Goal: Transaction & Acquisition: Obtain resource

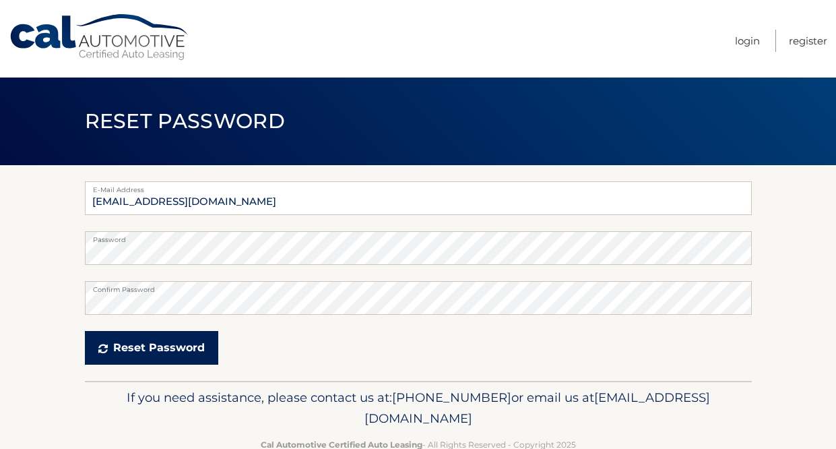
click at [160, 346] on button "Reset Password" at bounding box center [151, 348] width 133 height 34
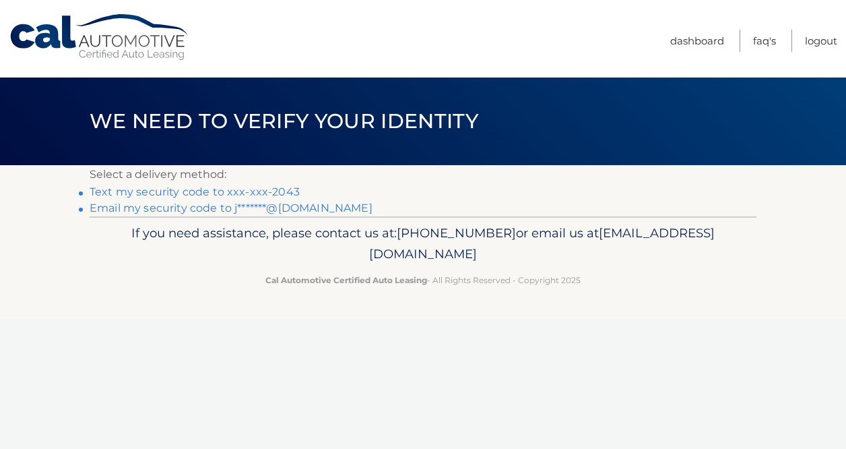
click at [138, 192] on link "Text my security code to xxx-xxx-2043" at bounding box center [195, 191] width 210 height 13
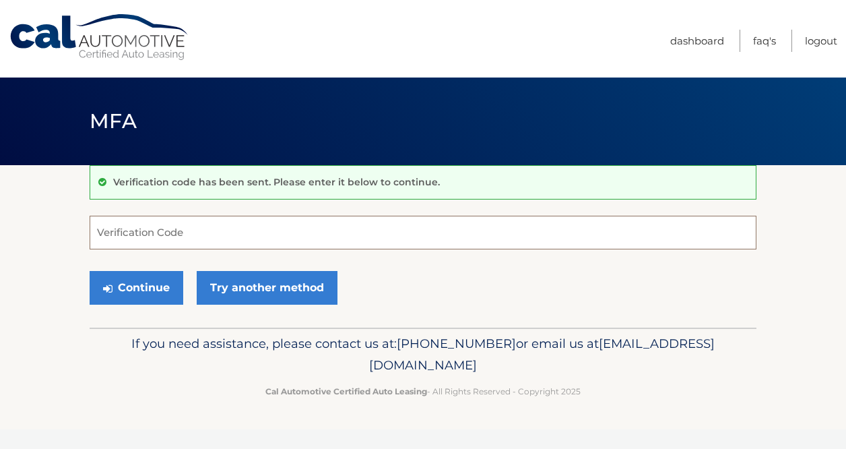
click at [172, 236] on input "Verification Code" at bounding box center [423, 233] width 667 height 34
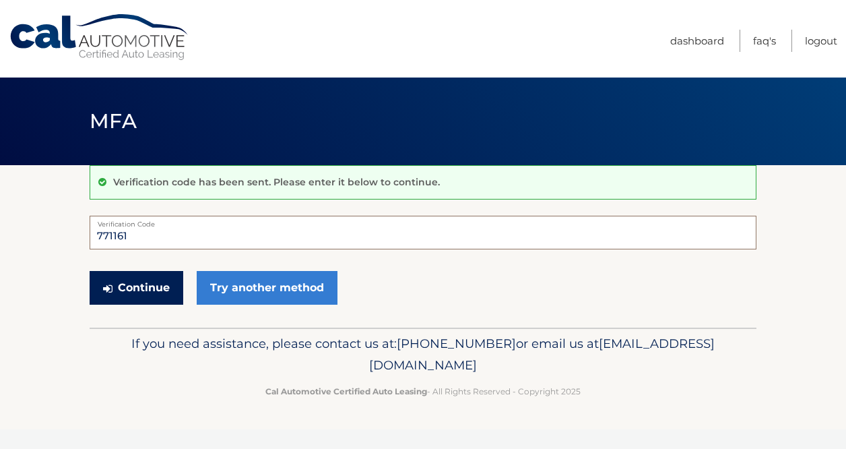
type input "771161"
click at [155, 282] on button "Continue" at bounding box center [137, 288] width 94 height 34
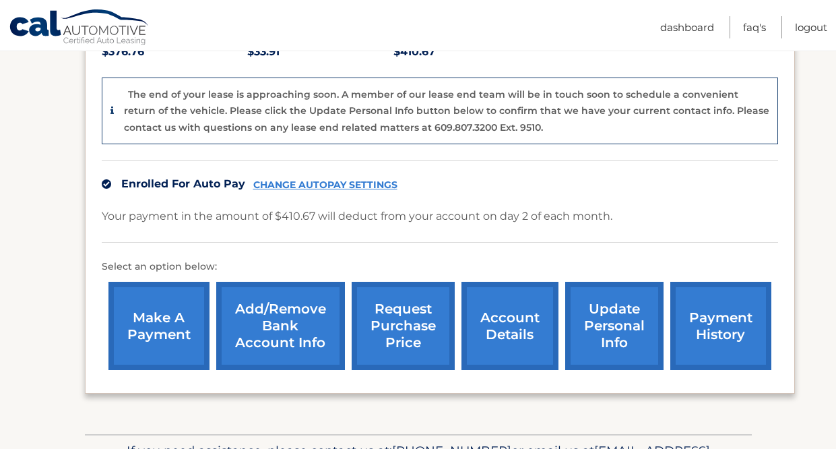
scroll to position [333, 0]
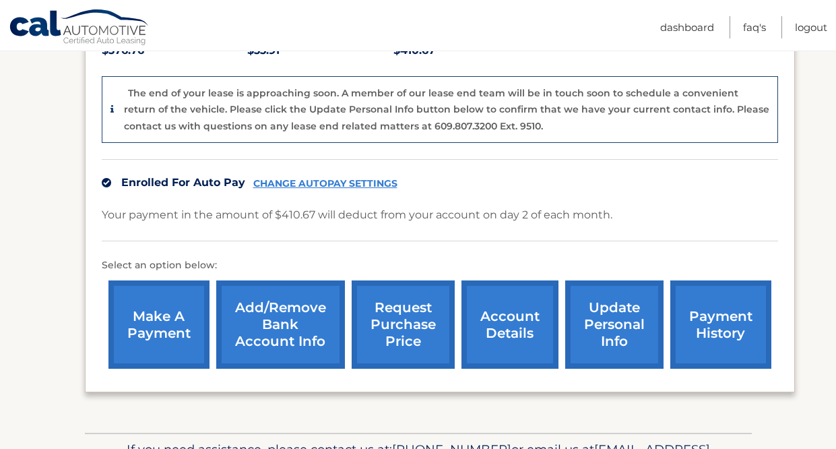
click at [523, 300] on link "account details" at bounding box center [509, 324] width 97 height 88
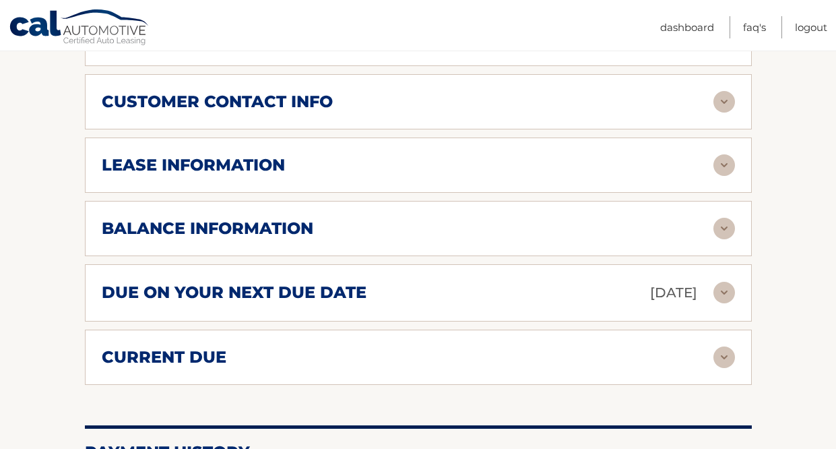
scroll to position [674, 0]
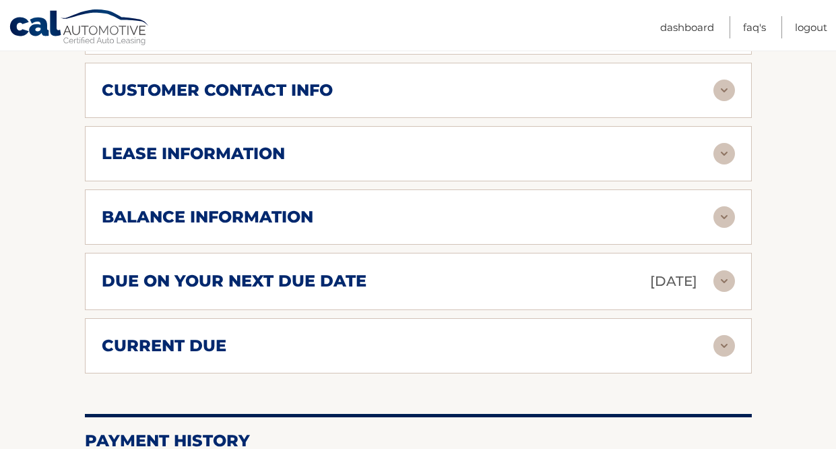
click at [723, 206] on img at bounding box center [724, 217] width 22 height 22
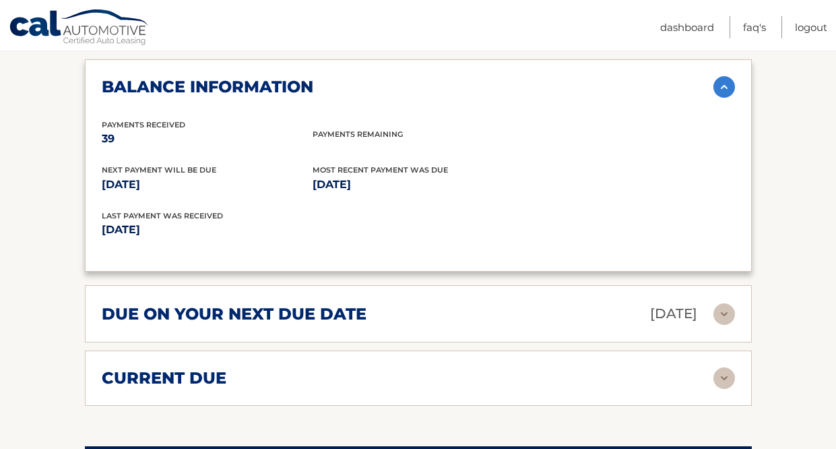
scroll to position [808, 0]
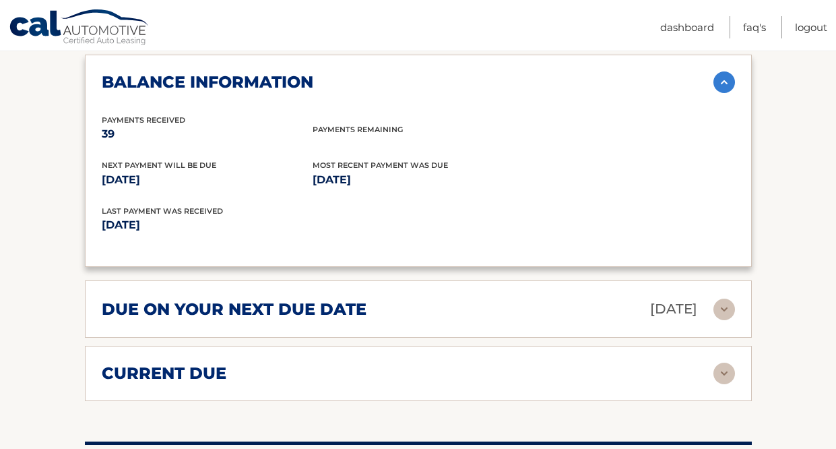
click at [722, 298] on img at bounding box center [724, 309] width 22 height 22
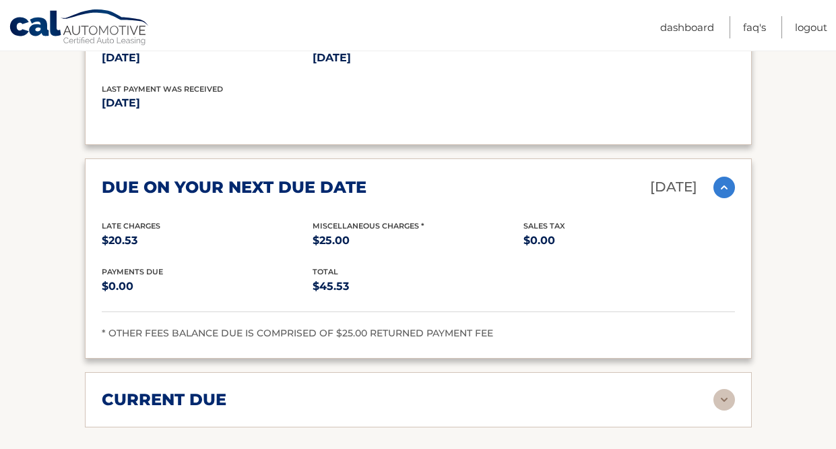
scroll to position [943, 0]
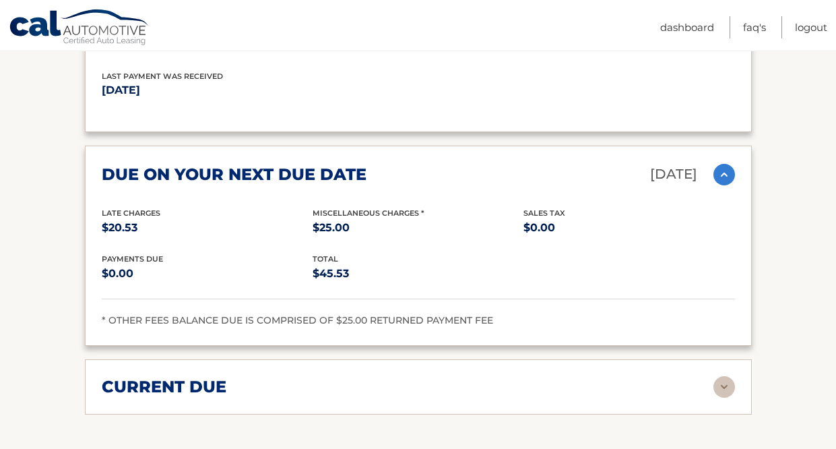
click at [726, 376] on img at bounding box center [724, 387] width 22 height 22
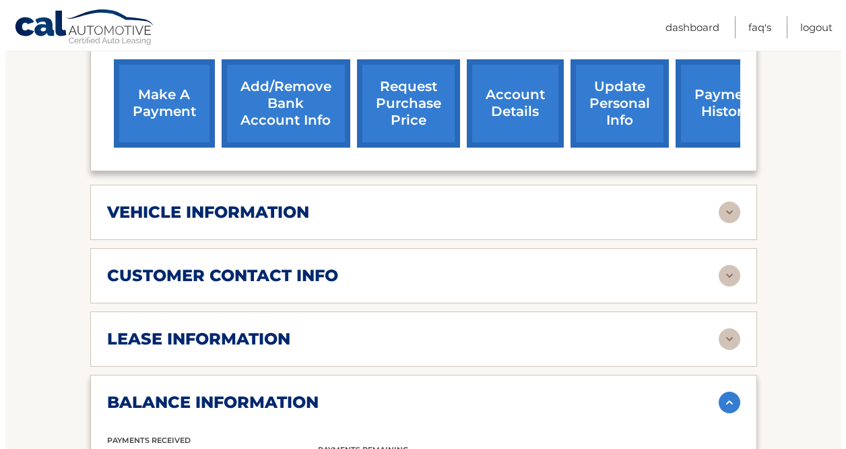
scroll to position [404, 0]
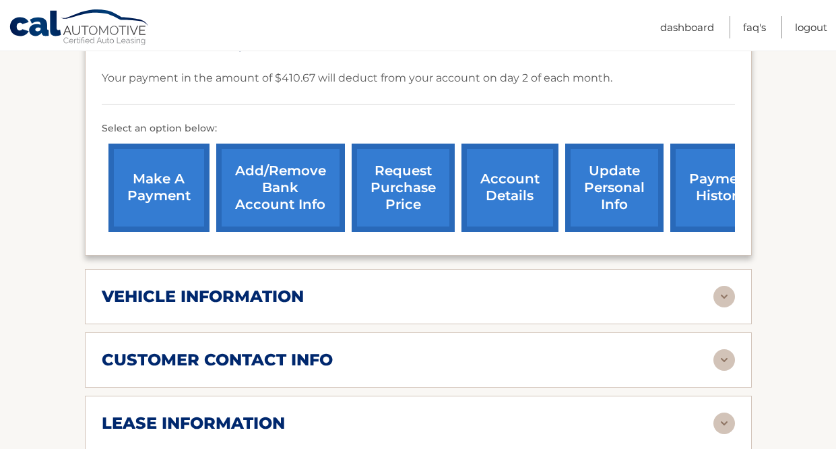
click at [413, 177] on link "request purchase price" at bounding box center [403, 188] width 103 height 88
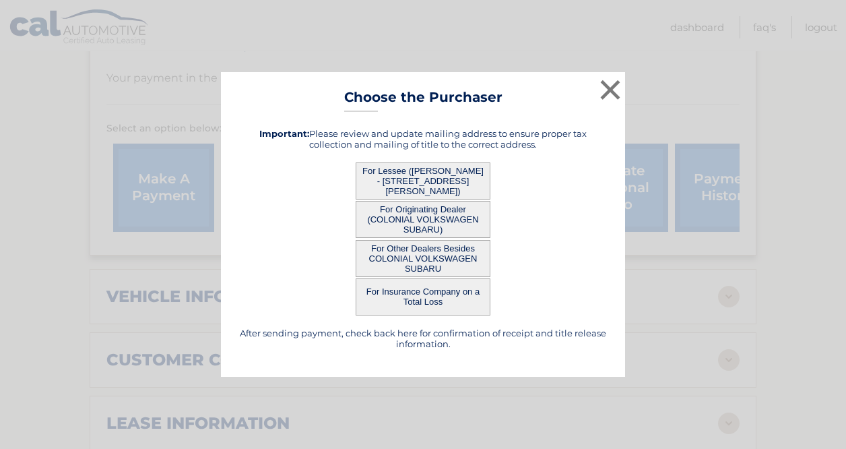
click at [450, 174] on button "For Lessee ([PERSON_NAME] - [STREET_ADDRESS][PERSON_NAME])" at bounding box center [423, 180] width 135 height 37
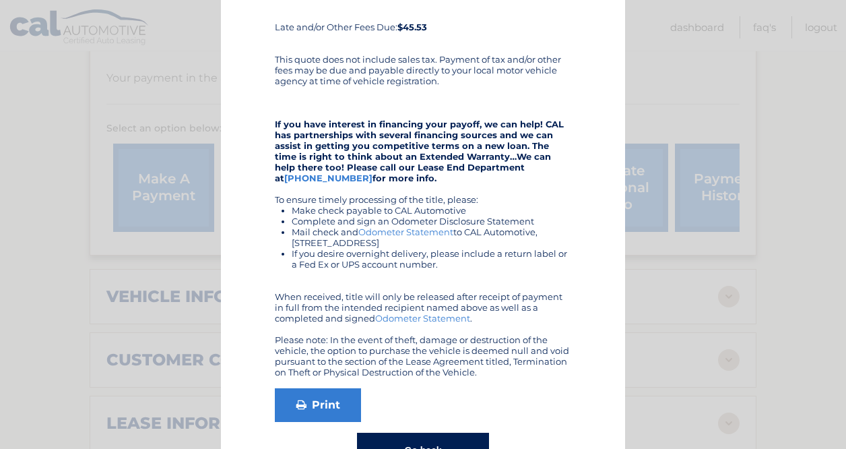
scroll to position [202, 0]
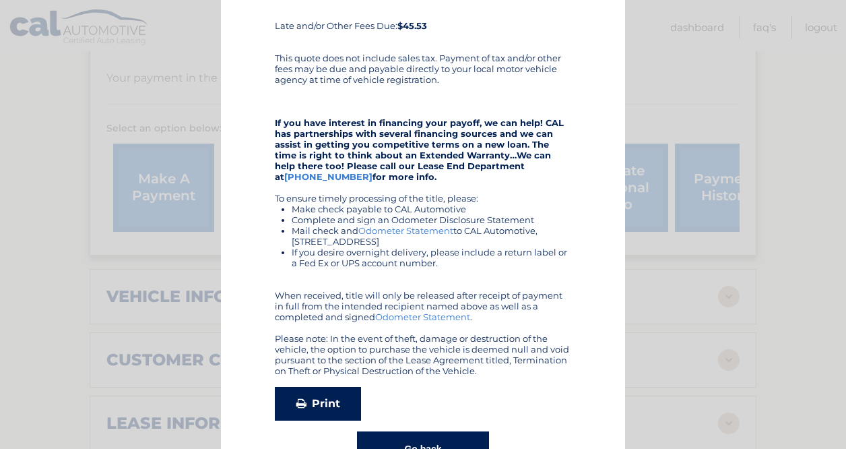
click at [333, 402] on link "Print" at bounding box center [318, 404] width 86 height 34
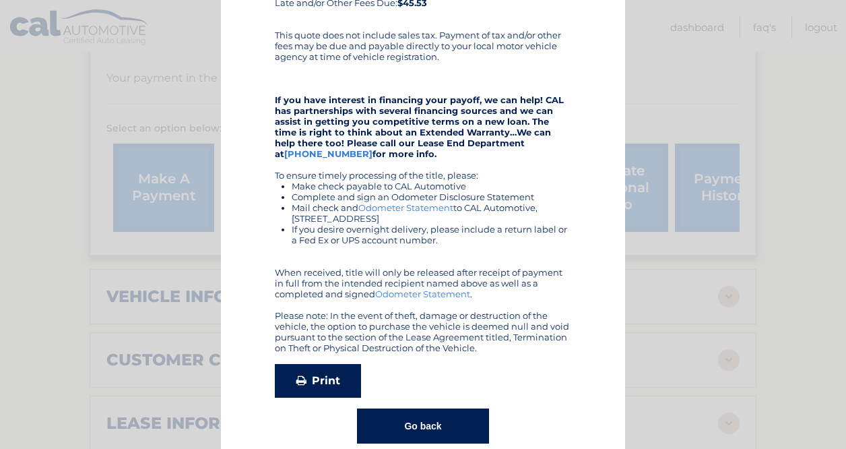
scroll to position [247, 0]
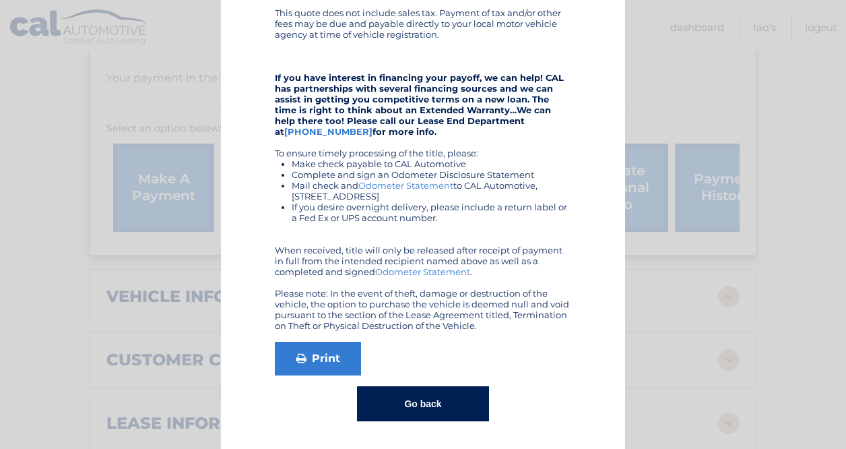
click at [416, 407] on button "Go back" at bounding box center [422, 403] width 131 height 35
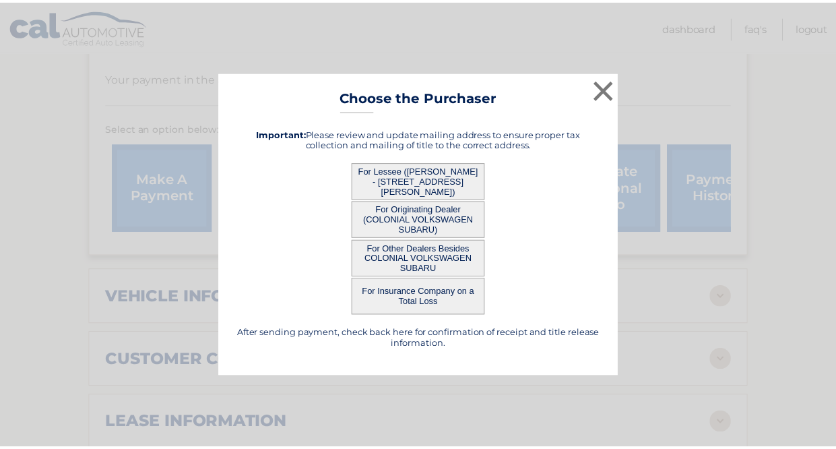
scroll to position [0, 0]
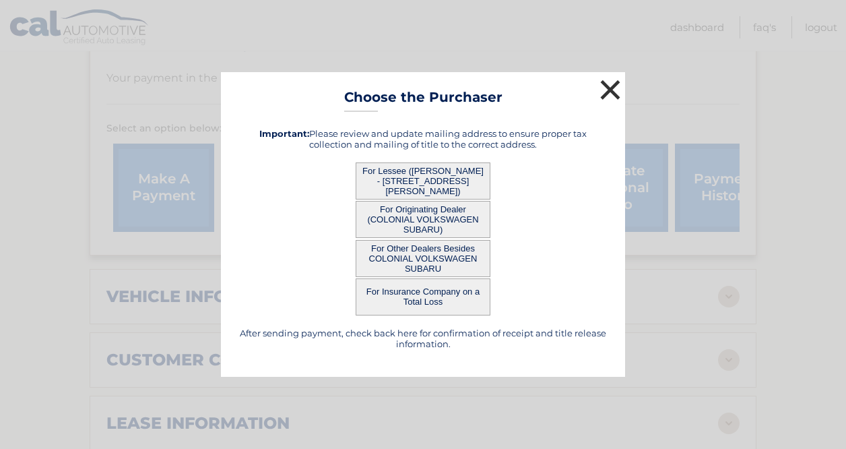
click at [614, 90] on button "×" at bounding box center [610, 89] width 27 height 27
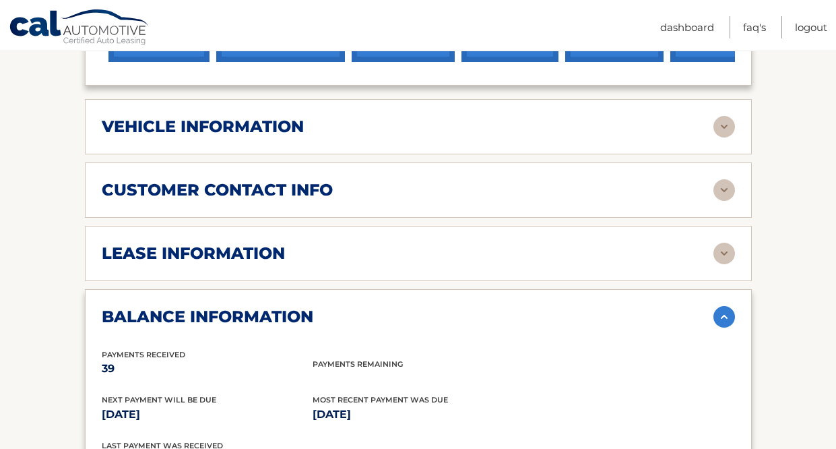
scroll to position [606, 0]
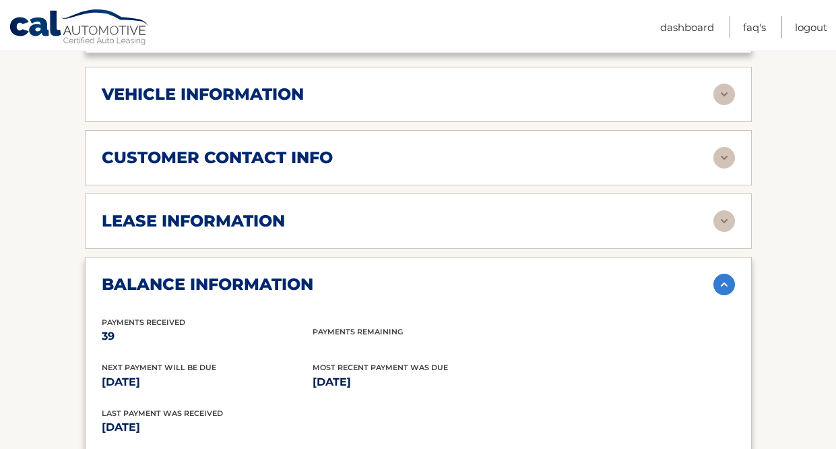
click at [729, 210] on img at bounding box center [724, 221] width 22 height 22
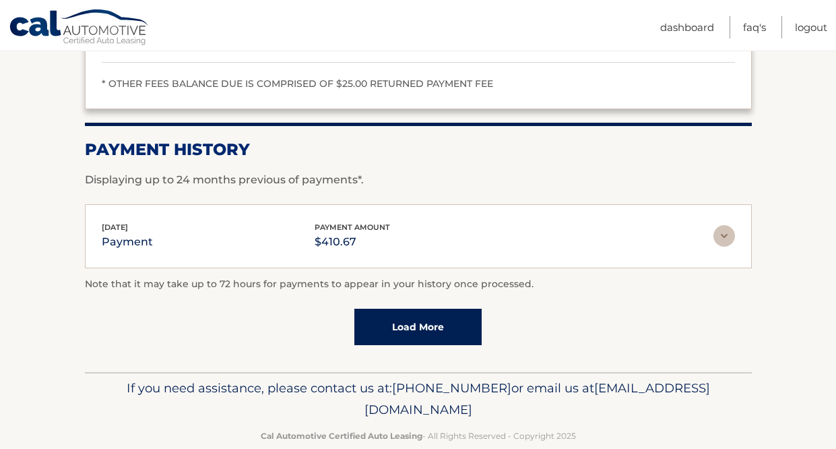
scroll to position [1649, 0]
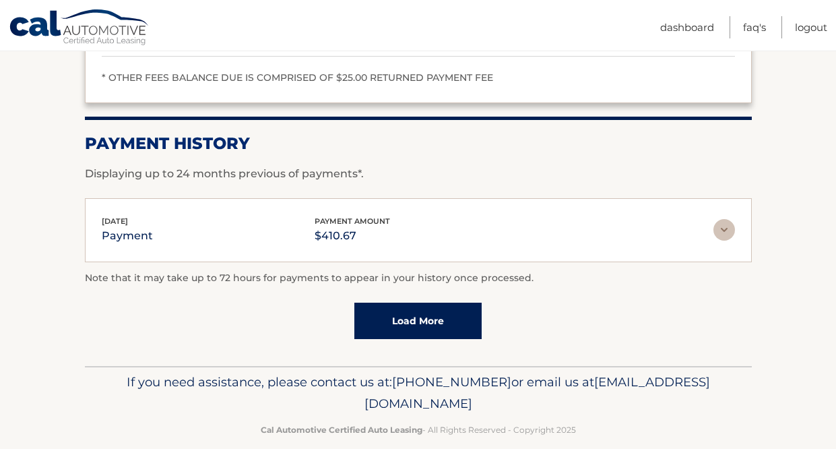
click at [431, 305] on link "Load More" at bounding box center [417, 321] width 127 height 36
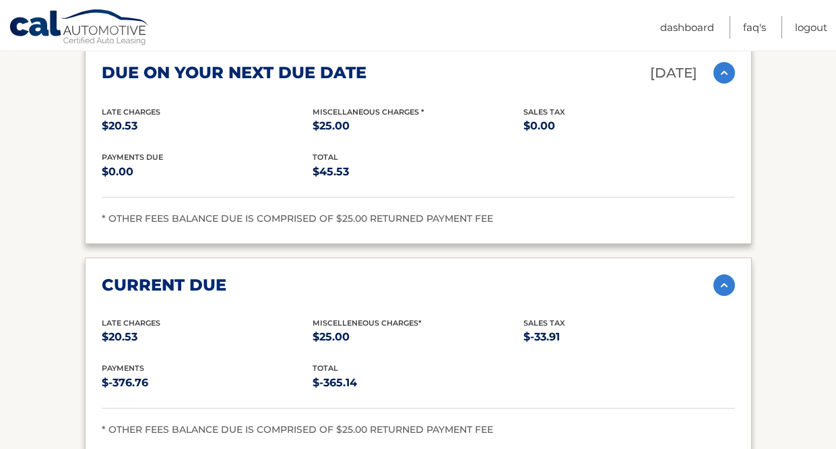
scroll to position [1178, 0]
